Goal: Task Accomplishment & Management: Use online tool/utility

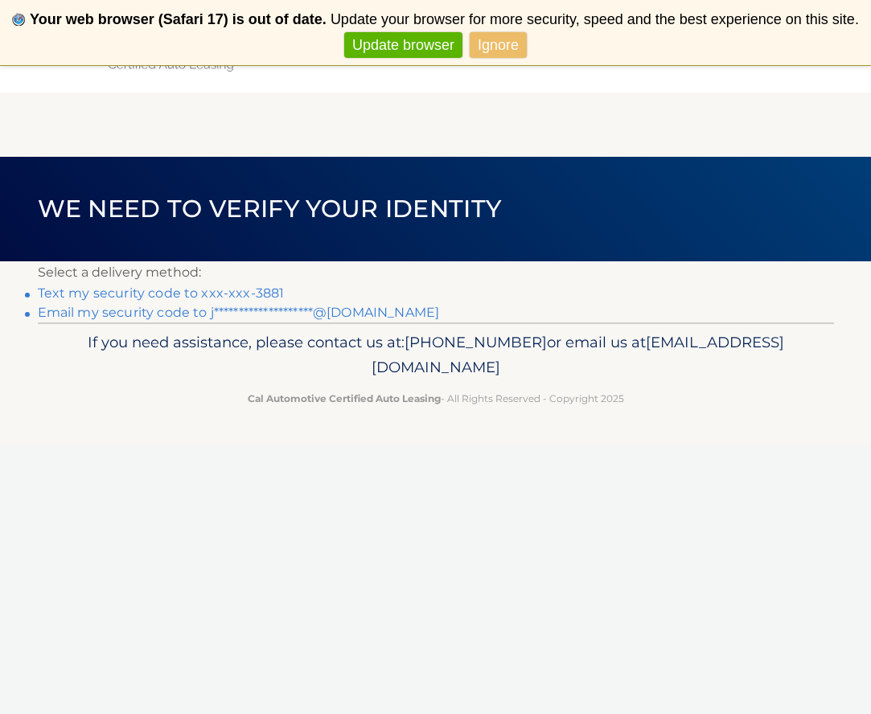
click at [263, 292] on link "Text my security code to xxx-xxx-3881" at bounding box center [161, 292] width 247 height 15
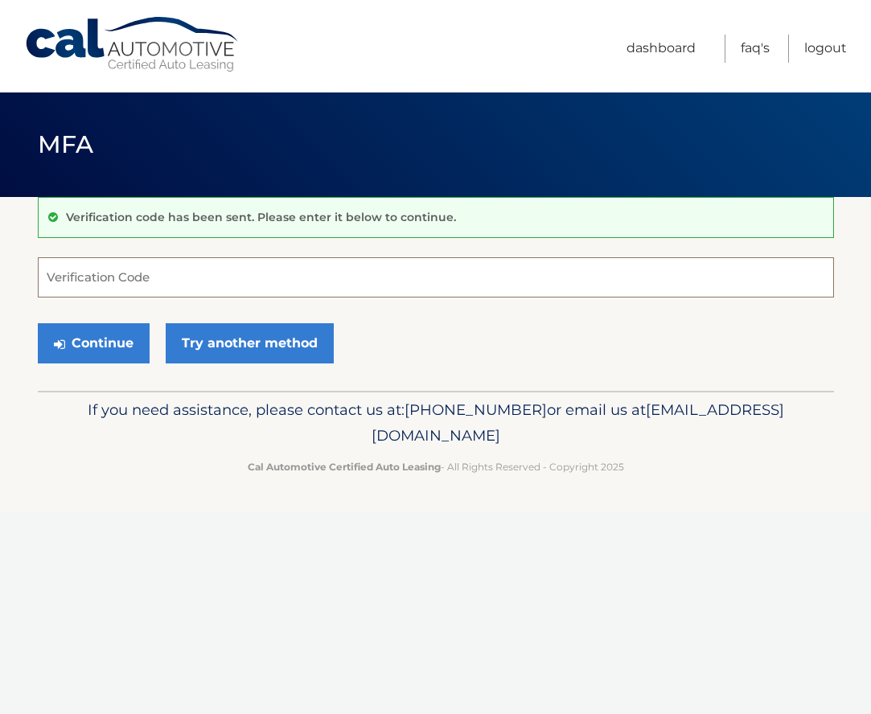
click at [190, 281] on input "Verification Code" at bounding box center [436, 277] width 796 height 40
type input "264317"
click at [92, 342] on button "Continue" at bounding box center [94, 343] width 112 height 40
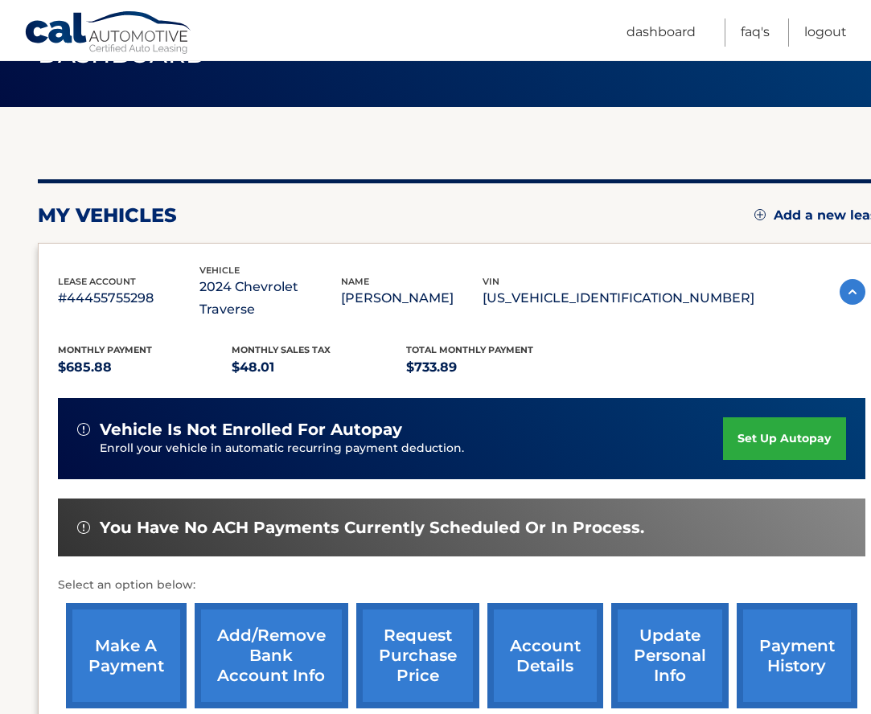
scroll to position [105, 0]
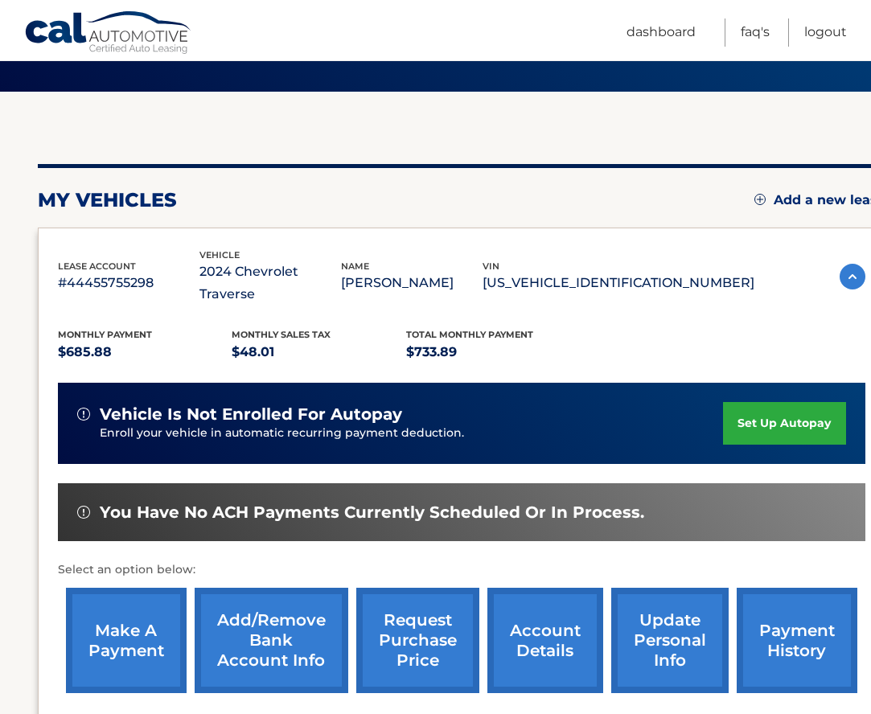
click at [135, 620] on link "make a payment" at bounding box center [126, 640] width 121 height 105
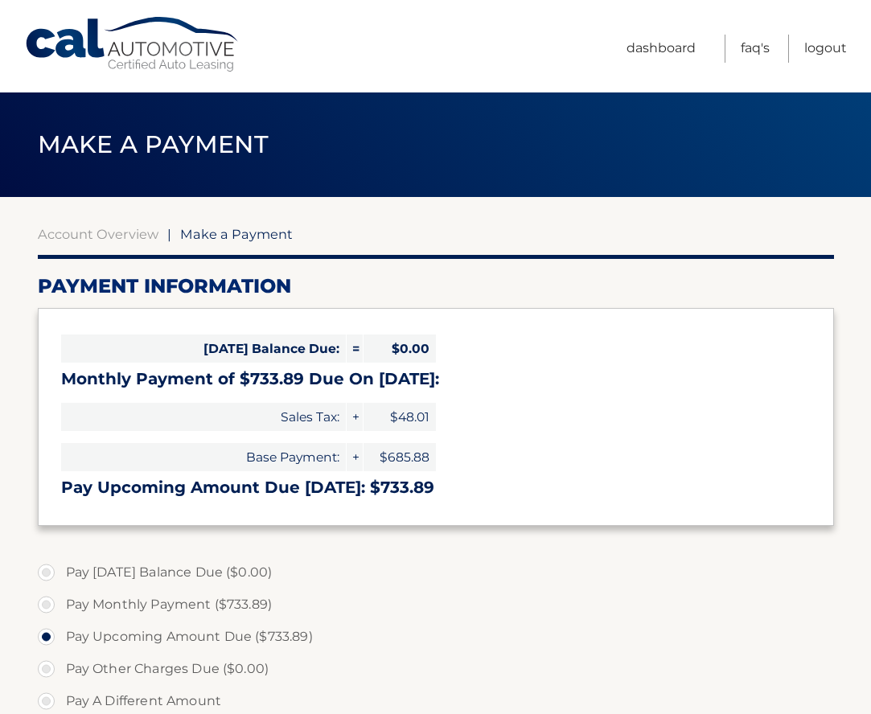
select select "YTliN2EzNzgtNTVmOC00MWY5LThiYzktNTk0N2E4NDEzYmRl"
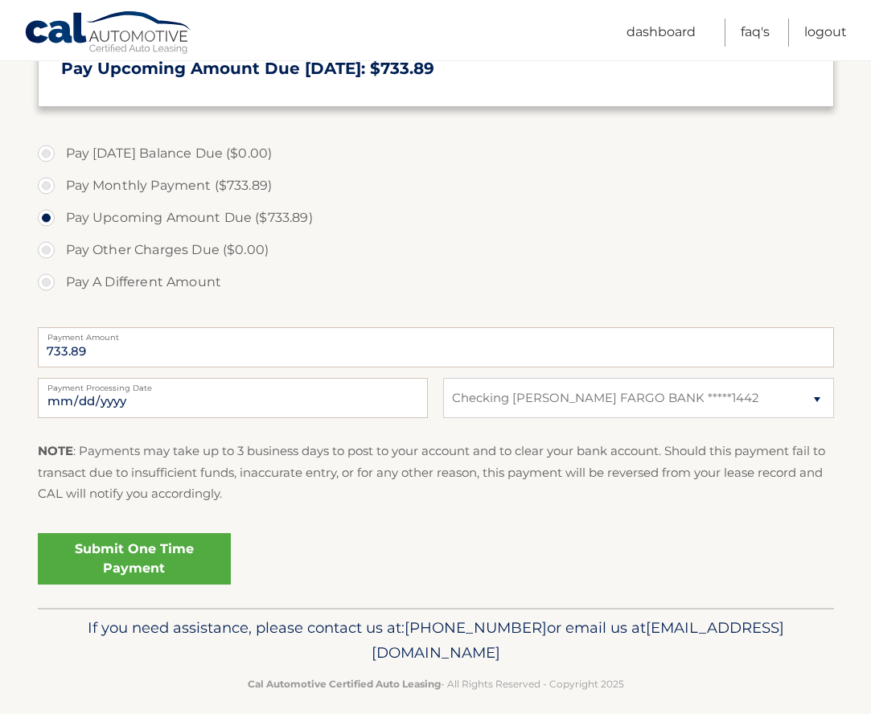
scroll to position [421, 0]
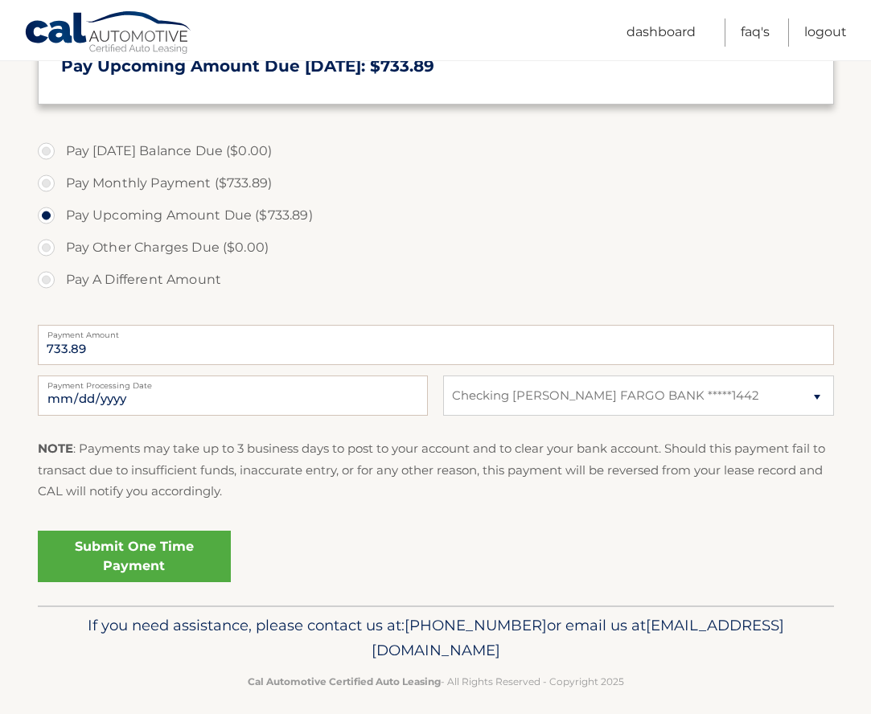
click at [121, 552] on link "Submit One Time Payment" at bounding box center [134, 556] width 193 height 51
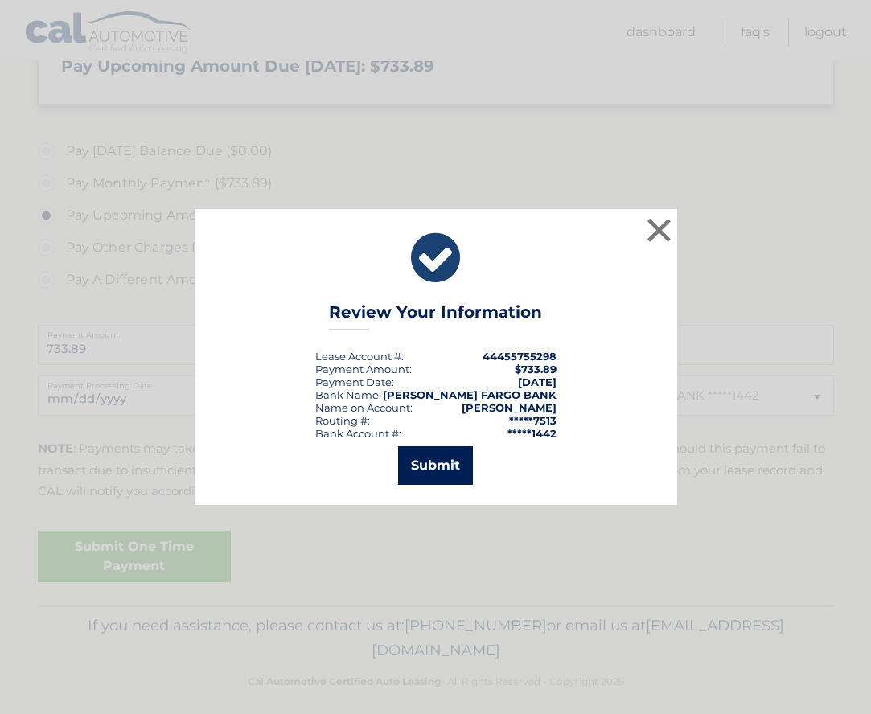
click at [445, 467] on button "Submit" at bounding box center [435, 465] width 75 height 39
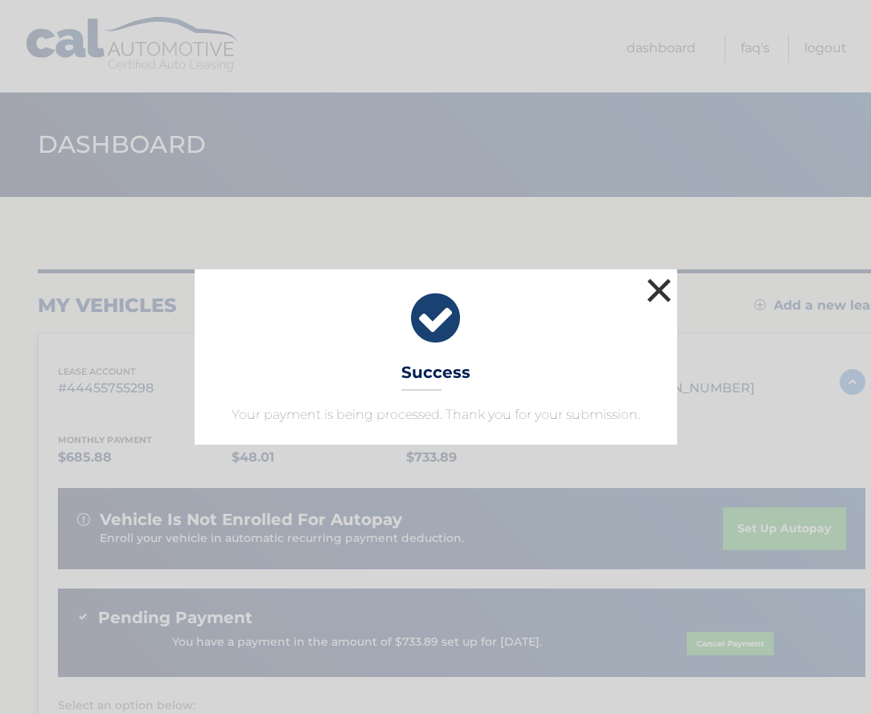
click at [653, 294] on button "×" at bounding box center [659, 290] width 32 height 32
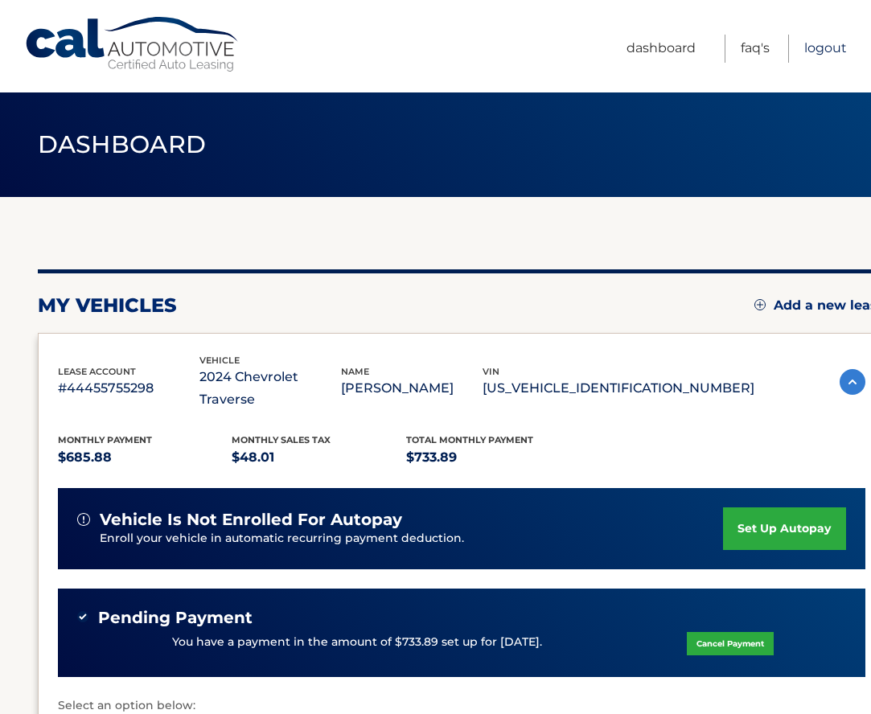
click at [832, 49] on link "Logout" at bounding box center [825, 49] width 43 height 28
